Goal: Task Accomplishment & Management: Manage account settings

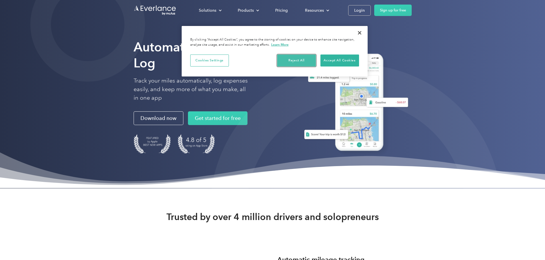
click at [301, 61] on button "Reject All" at bounding box center [296, 61] width 39 height 12
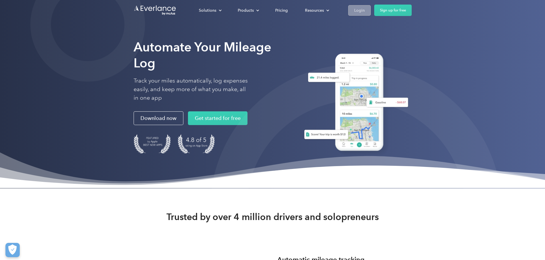
click at [365, 11] on div "Login" at bounding box center [359, 10] width 11 height 7
